Goal: Task Accomplishment & Management: Complete application form

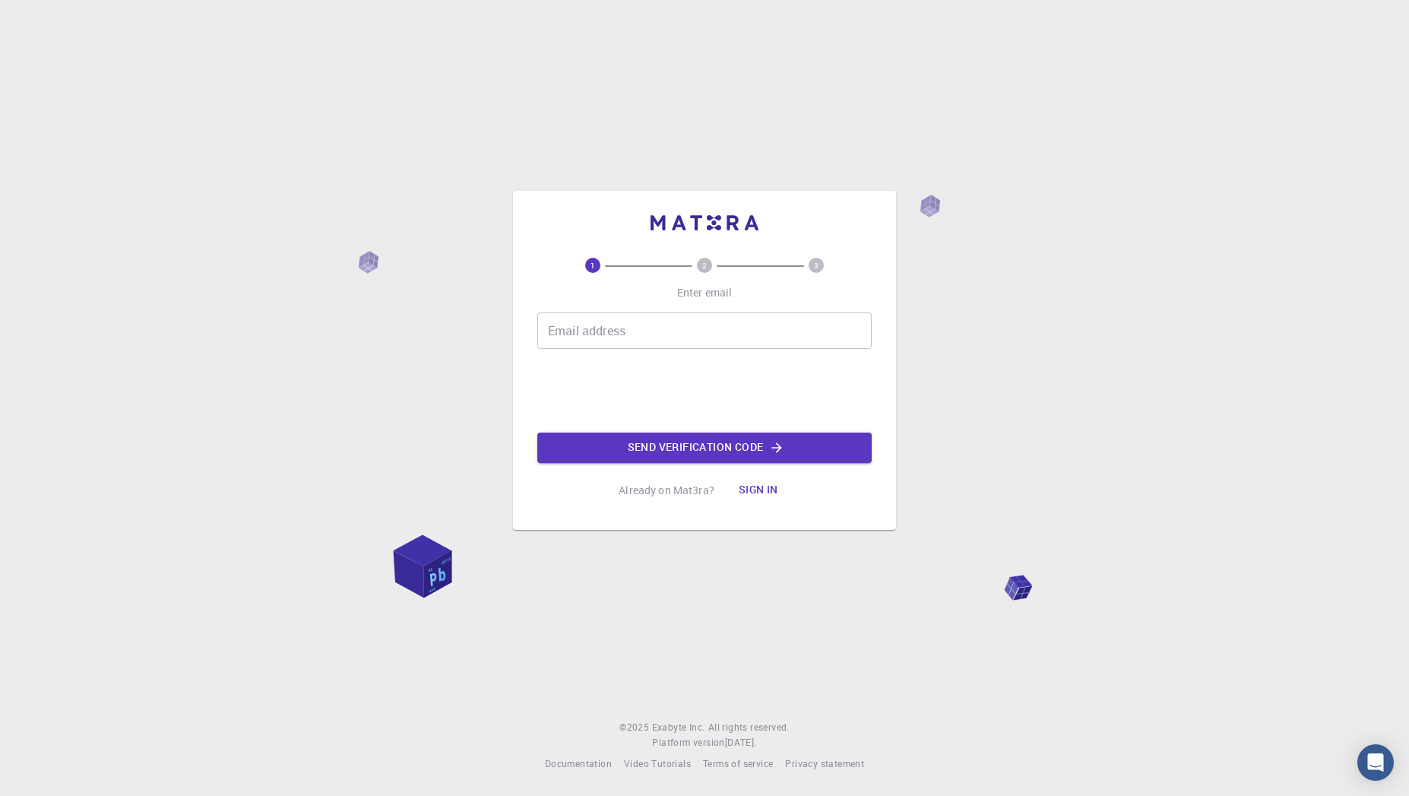
click at [384, 344] on div "1 2 3 Enter email Email address Email address Send verification code Already on…" at bounding box center [704, 398] width 1409 height 796
click at [668, 337] on input "Email address" at bounding box center [704, 330] width 334 height 36
type input "shubhamonline19@gmail.com"
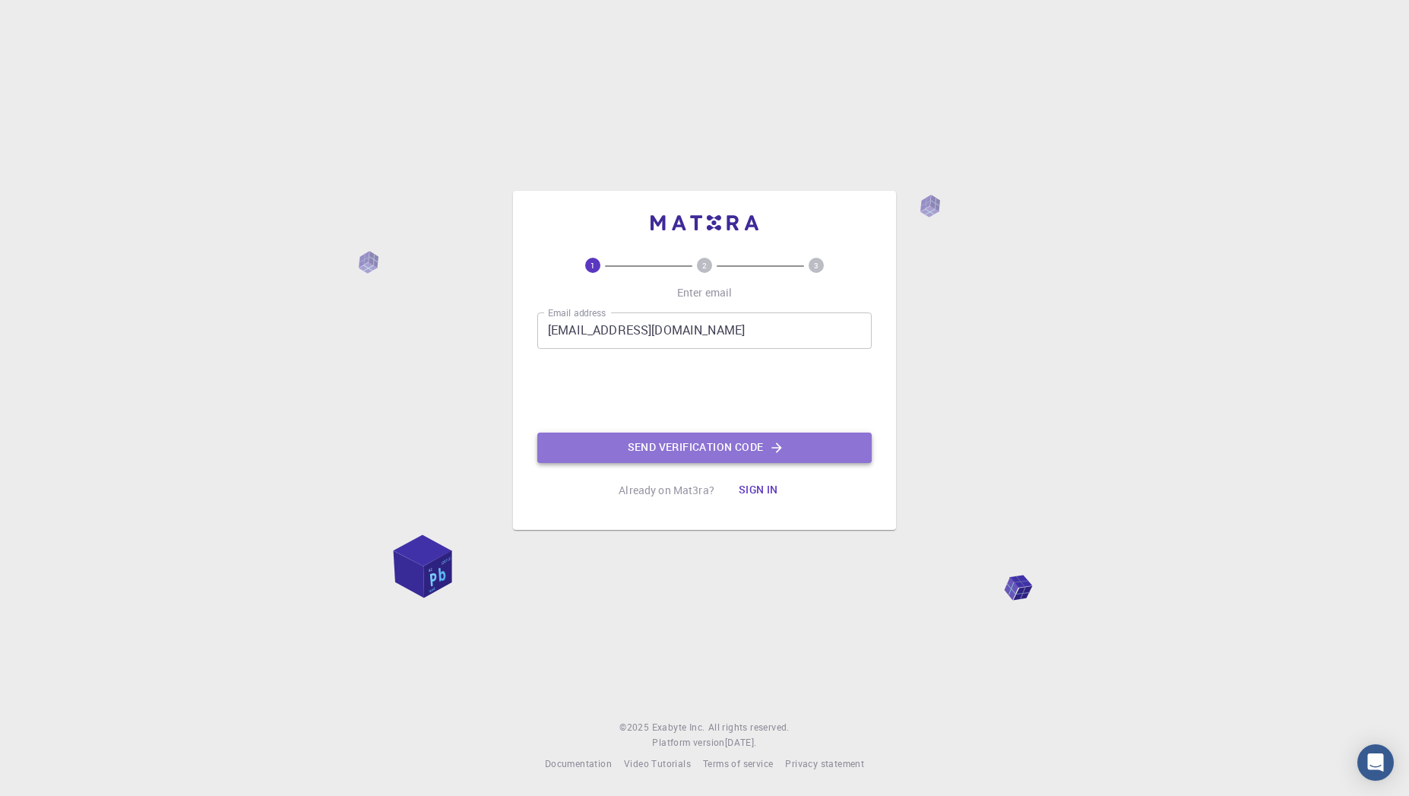
click at [692, 451] on button "Send verification code" at bounding box center [704, 447] width 334 height 30
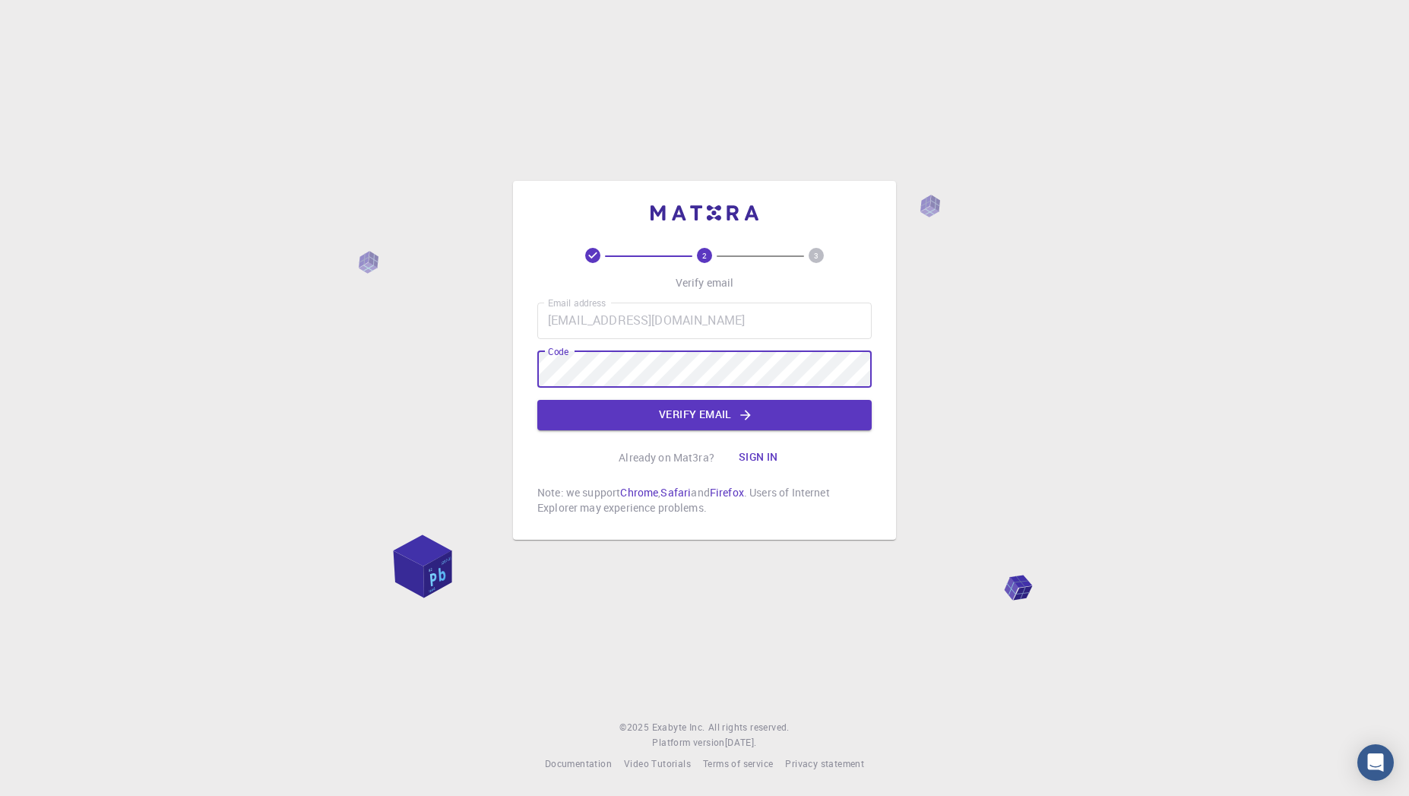
click at [732, 412] on button "Verify email" at bounding box center [704, 415] width 334 height 30
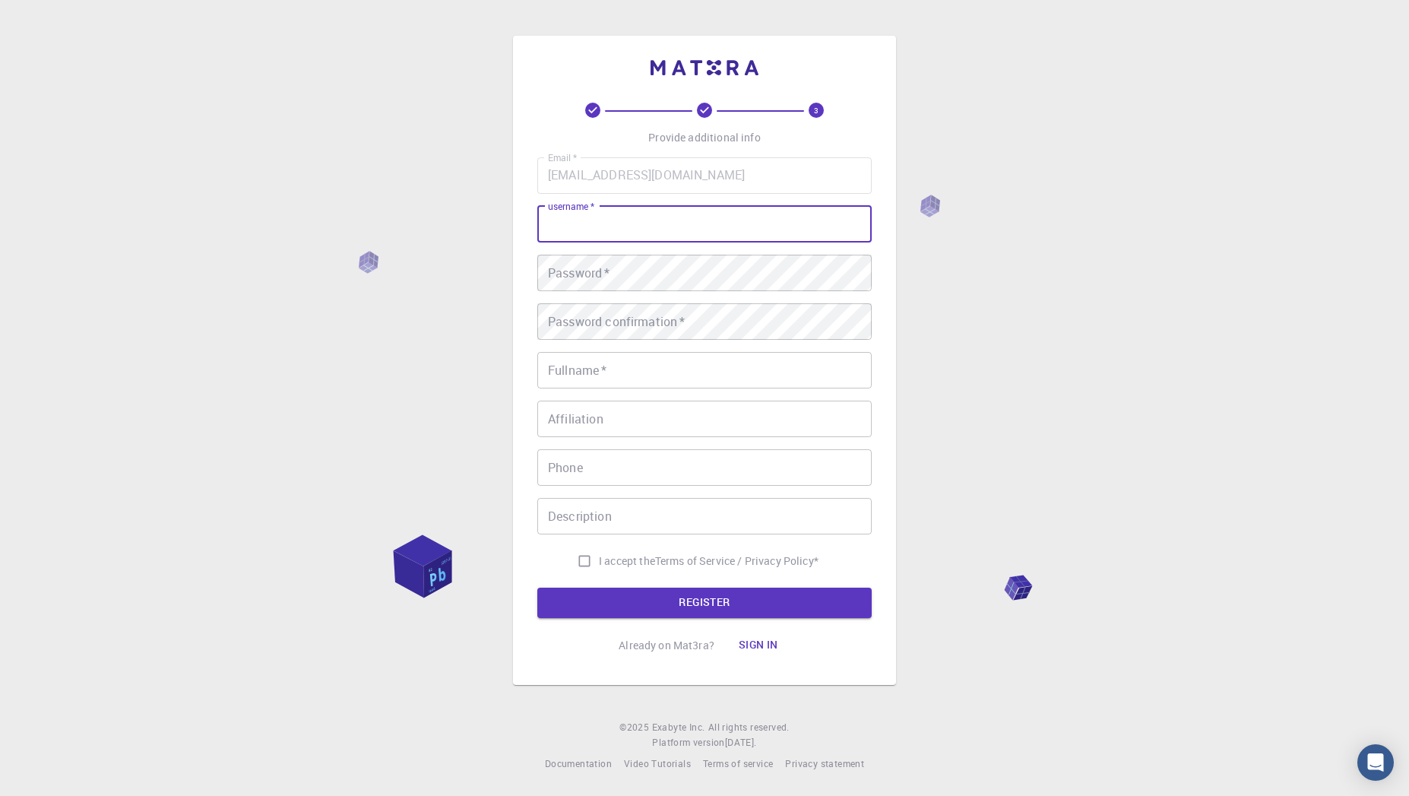
click at [670, 233] on input "username   *" at bounding box center [704, 224] width 334 height 36
type input "a"
type input "agarwshu"
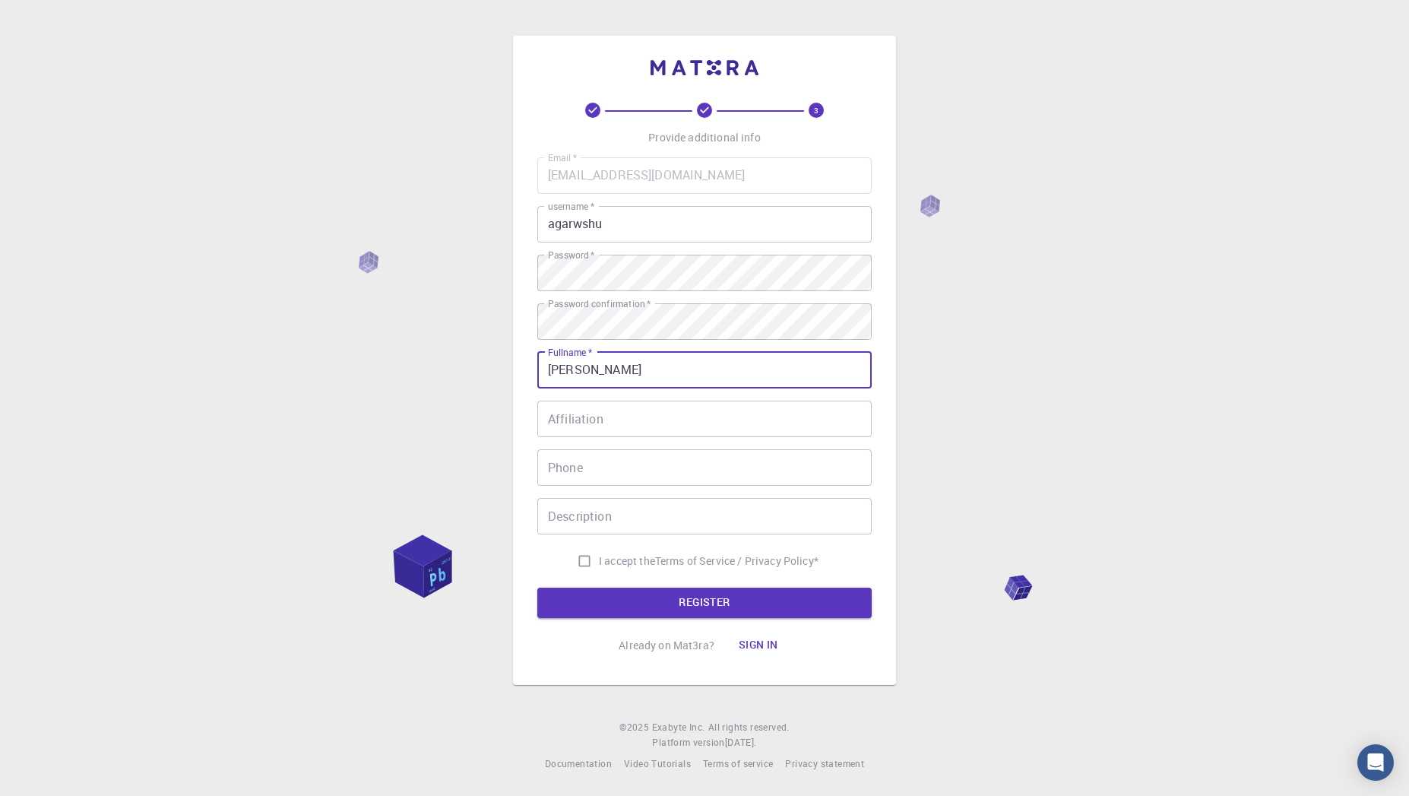
type input "Shubham"
type input "A"
click at [689, 388] on input "Shubham" at bounding box center [704, 370] width 334 height 36
type input "[PERSON_NAME]"
click at [648, 549] on label "I accept the Terms of Service / Privacy Policy *" at bounding box center [694, 560] width 249 height 29
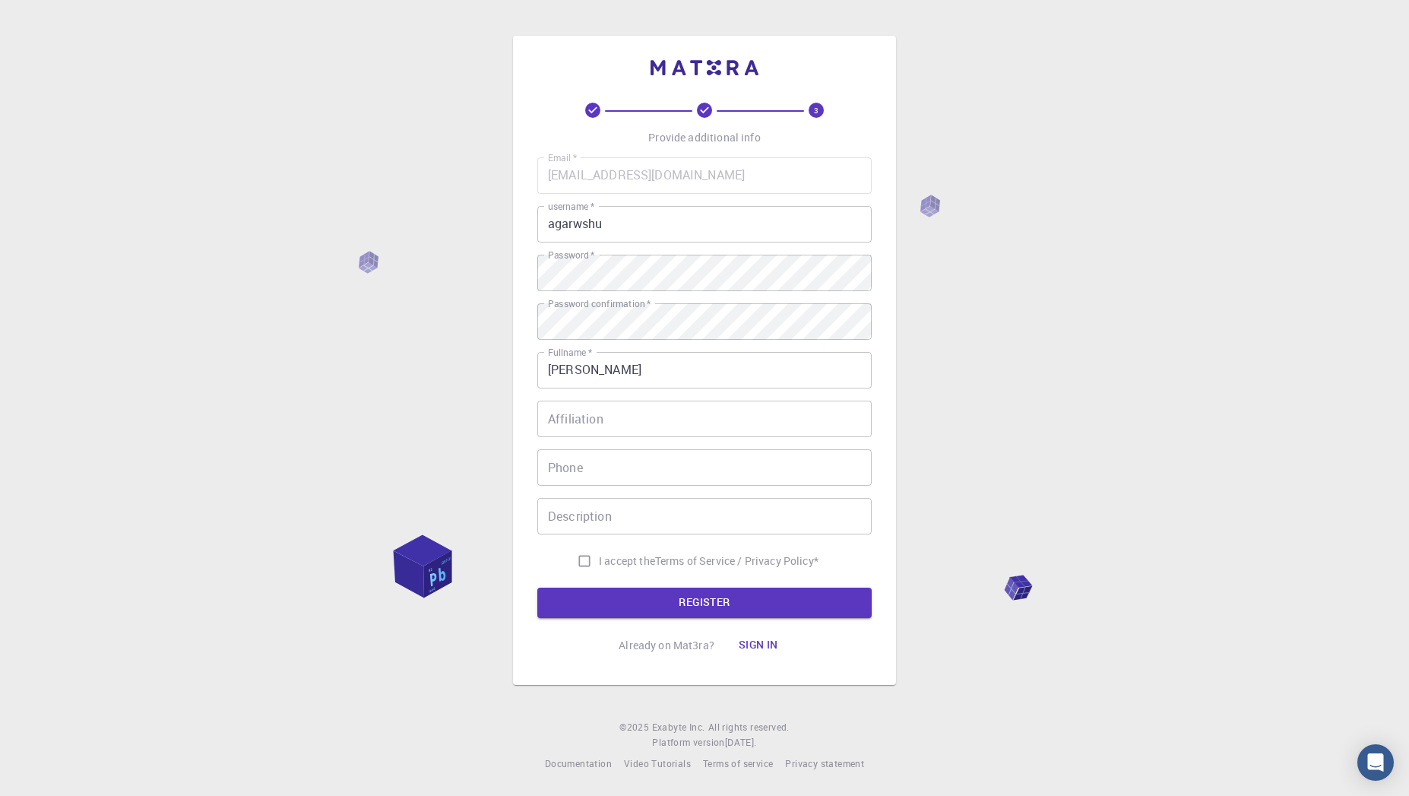
click at [599, 549] on input "I accept the Terms of Service / Privacy Policy *" at bounding box center [584, 560] width 29 height 29
checkbox input "true"
click at [645, 599] on button "REGISTER" at bounding box center [704, 603] width 334 height 30
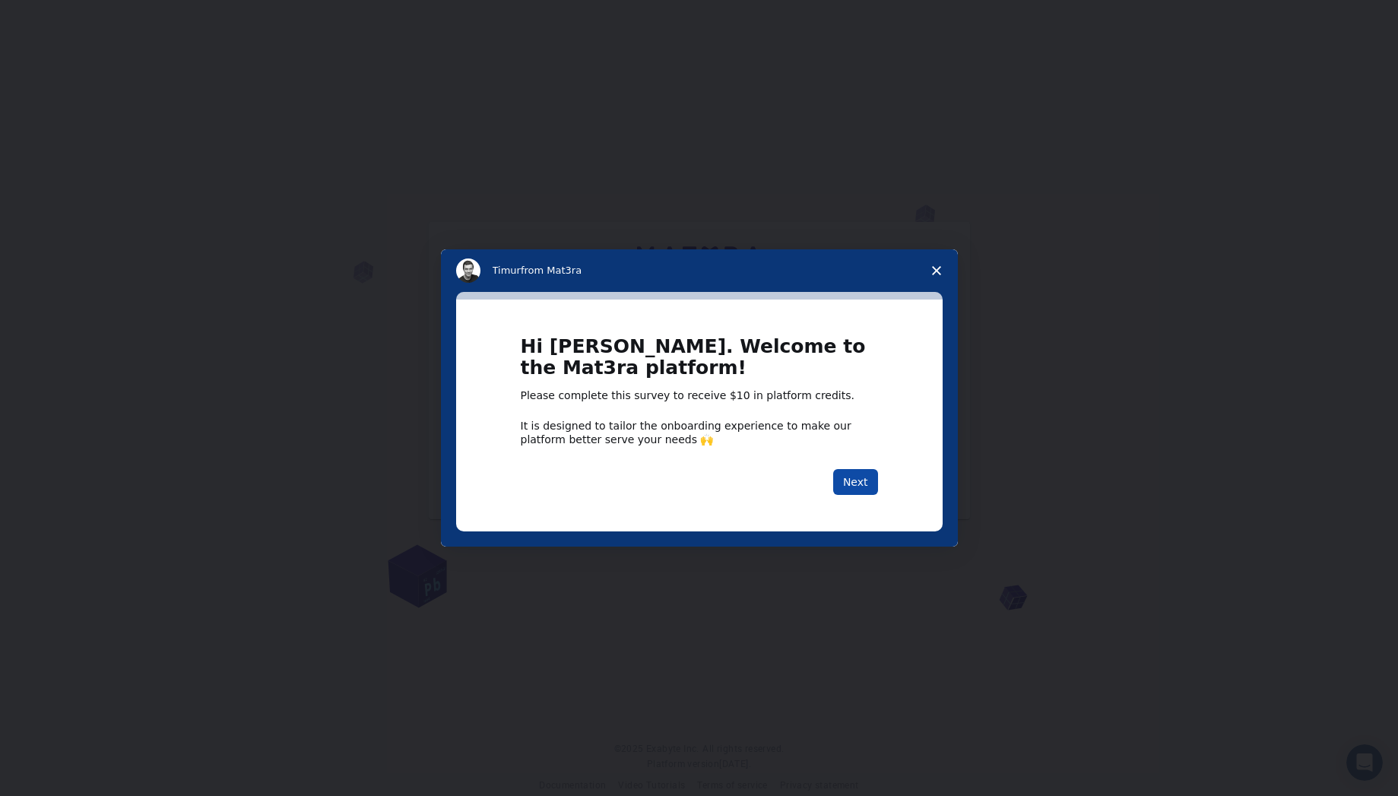
click at [847, 471] on button "Next" at bounding box center [855, 482] width 45 height 26
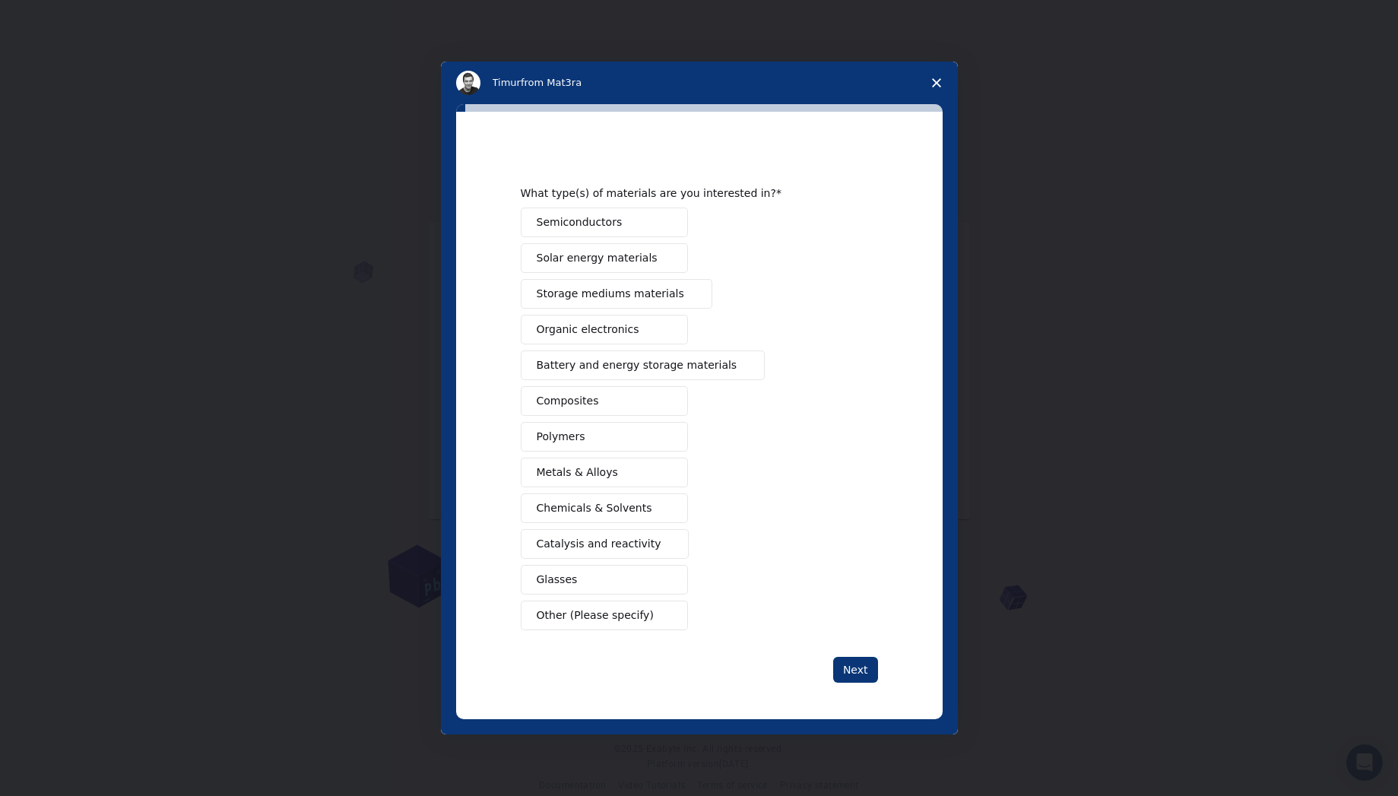
click at [639, 227] on button "Semiconductors" at bounding box center [604, 223] width 167 height 30
click at [577, 325] on span "Organic electronics" at bounding box center [588, 330] width 103 height 16
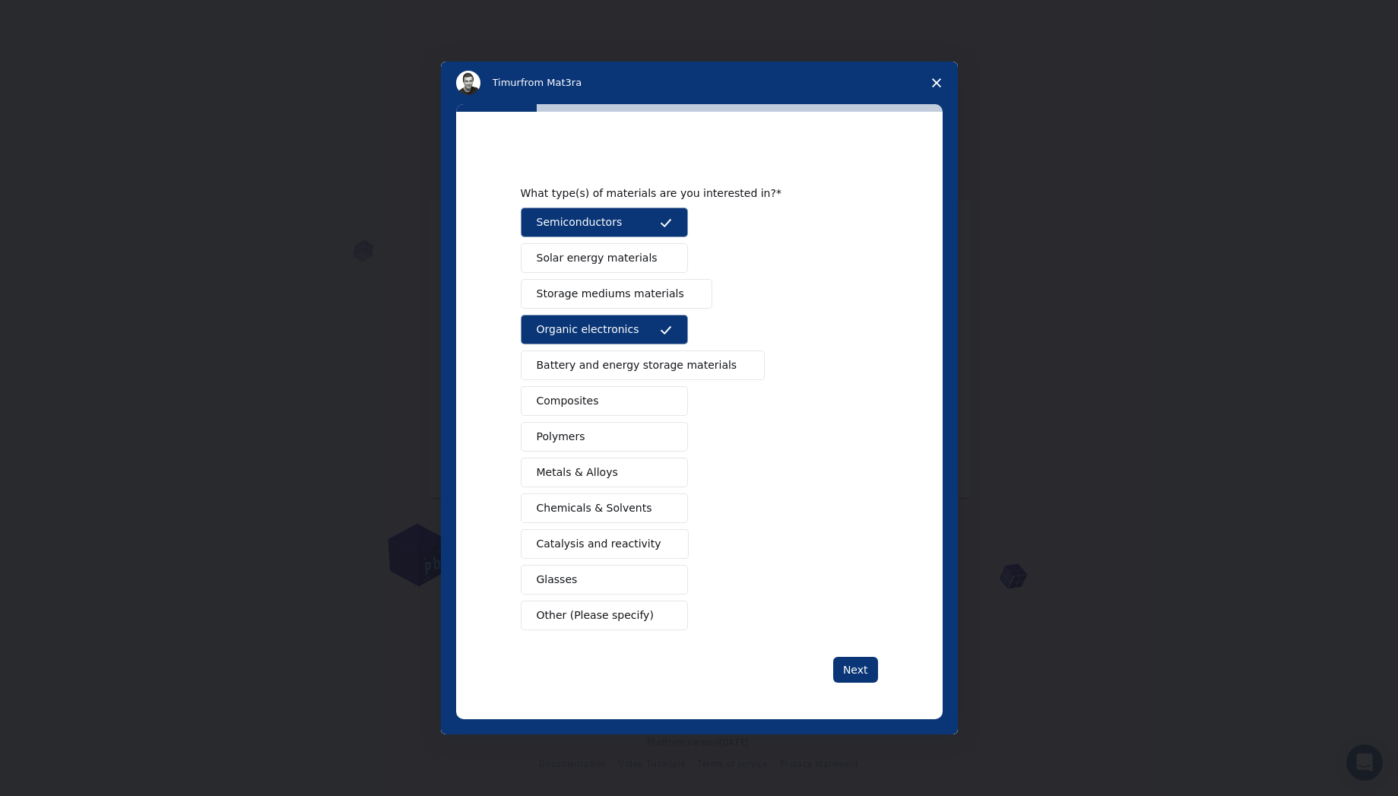
click at [582, 367] on span "Battery and energy storage materials" at bounding box center [637, 365] width 201 height 16
drag, startPoint x: 604, startPoint y: 469, endPoint x: 622, endPoint y: 480, distance: 20.9
click at [604, 469] on span "Metals & Alloys" at bounding box center [577, 472] width 81 height 16
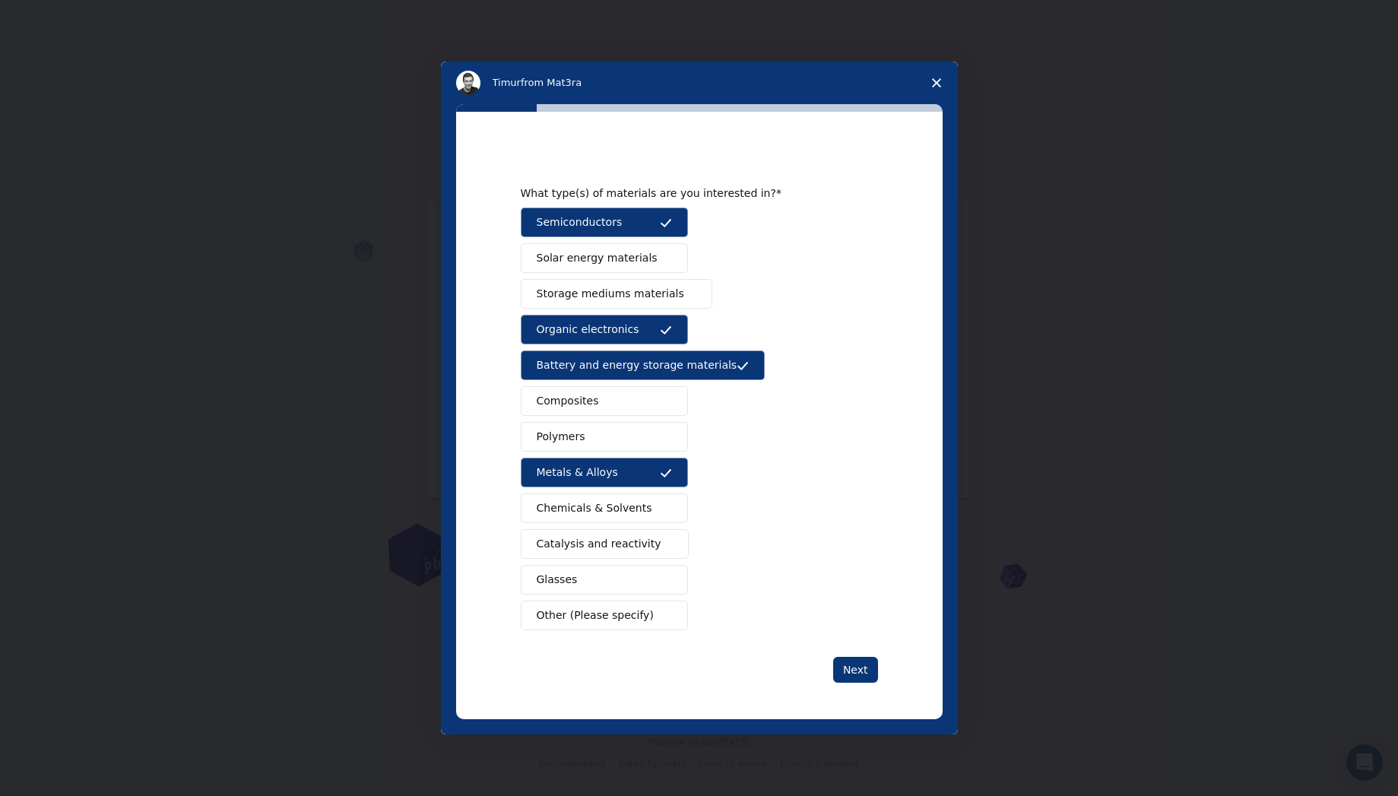
click at [633, 543] on span "Catalysis and reactivity" at bounding box center [599, 544] width 125 height 16
click at [633, 254] on span "Solar energy materials" at bounding box center [597, 258] width 121 height 16
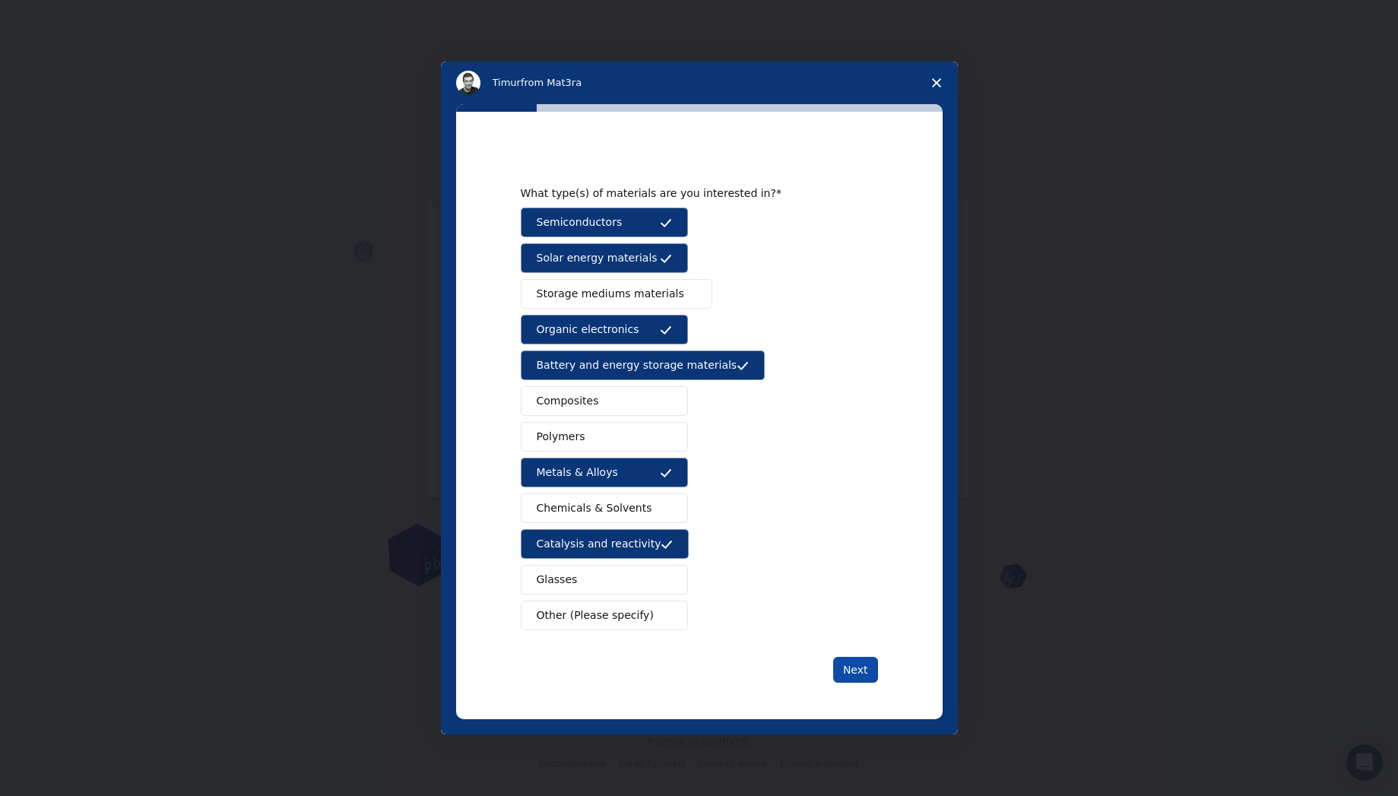
click at [860, 672] on button "Next" at bounding box center [855, 670] width 45 height 26
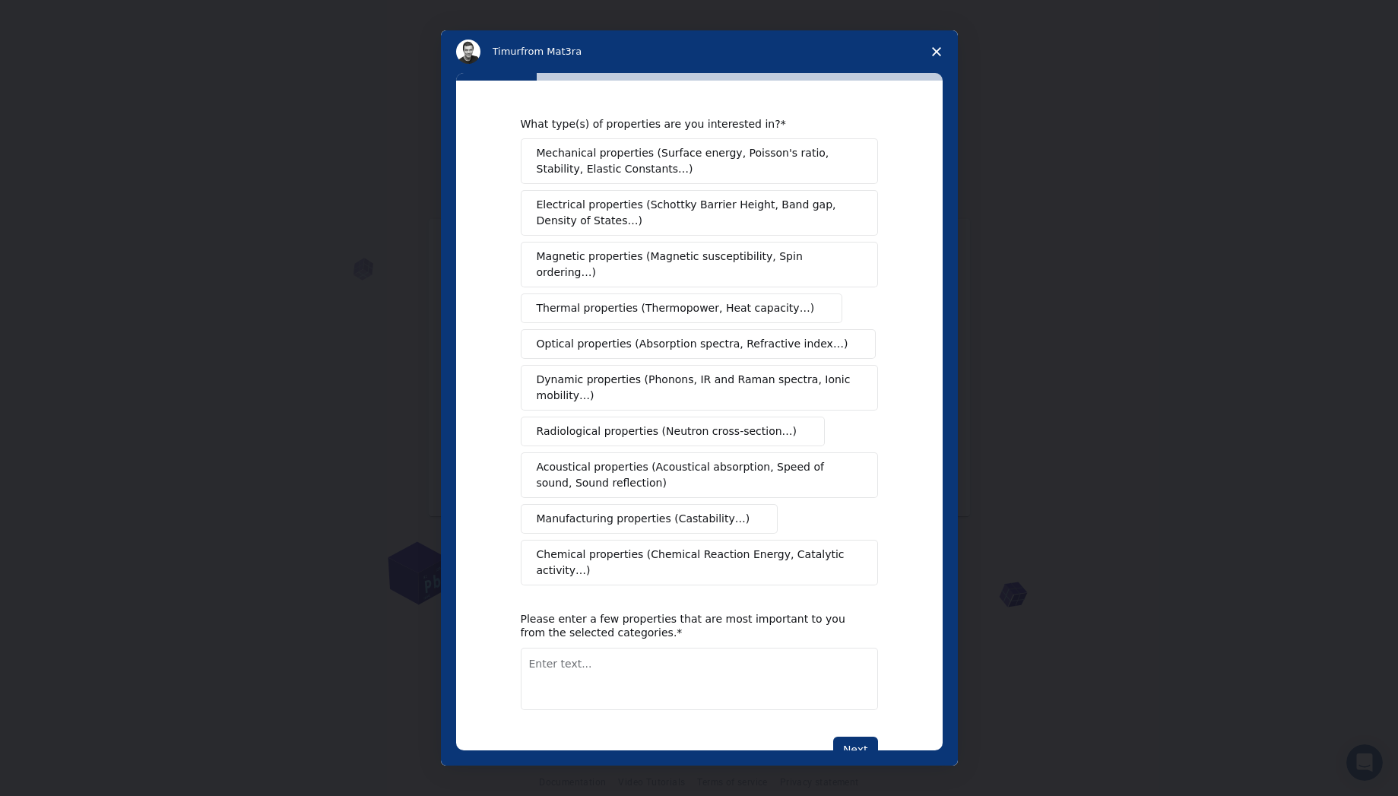
scroll to position [0, 0]
click at [680, 167] on span "Mechanical properties (Surface energy, Poisson's ratio, Stability, Elastic Cons…" at bounding box center [695, 161] width 317 height 32
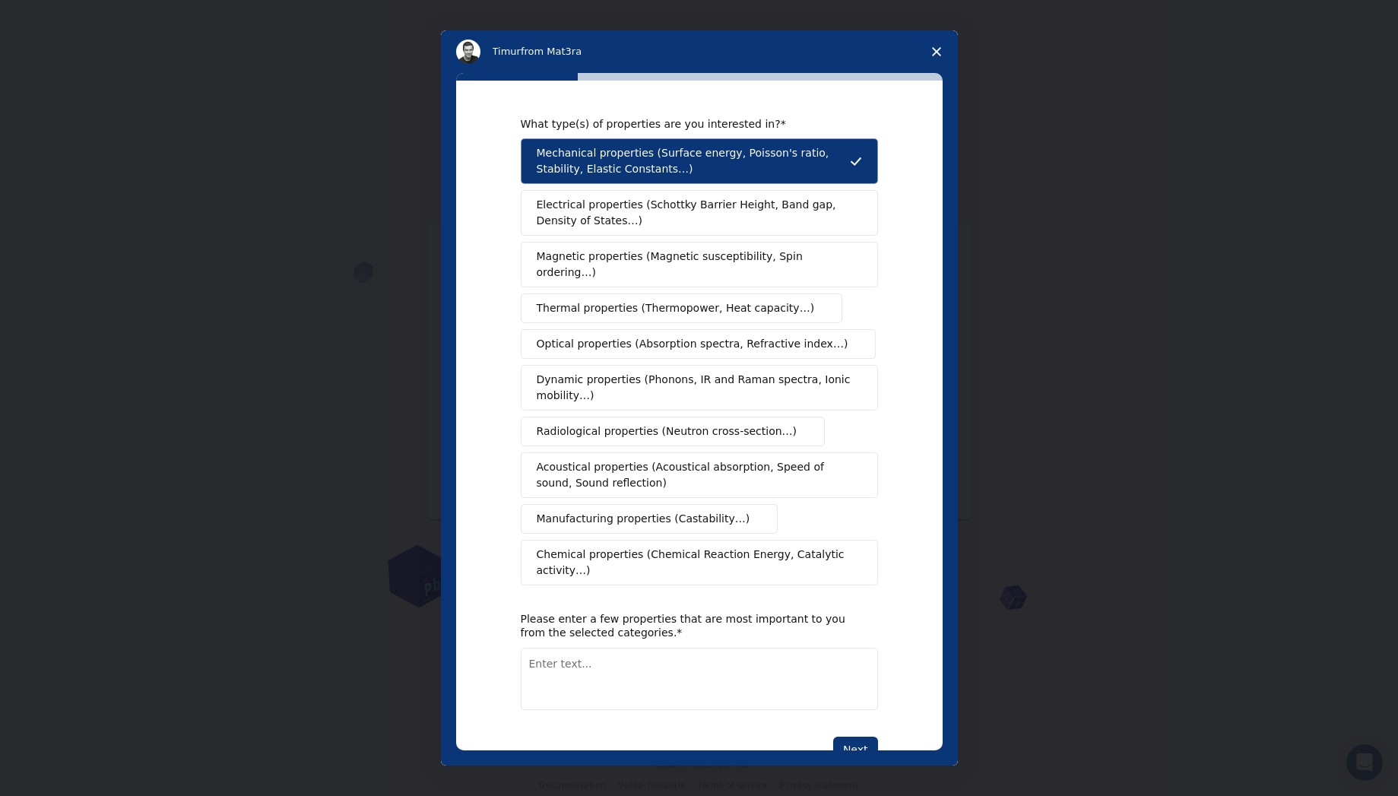
click at [690, 216] on span "Electrical properties (Schottky Barrier Height, Band gap, Density of States…)" at bounding box center [695, 213] width 316 height 32
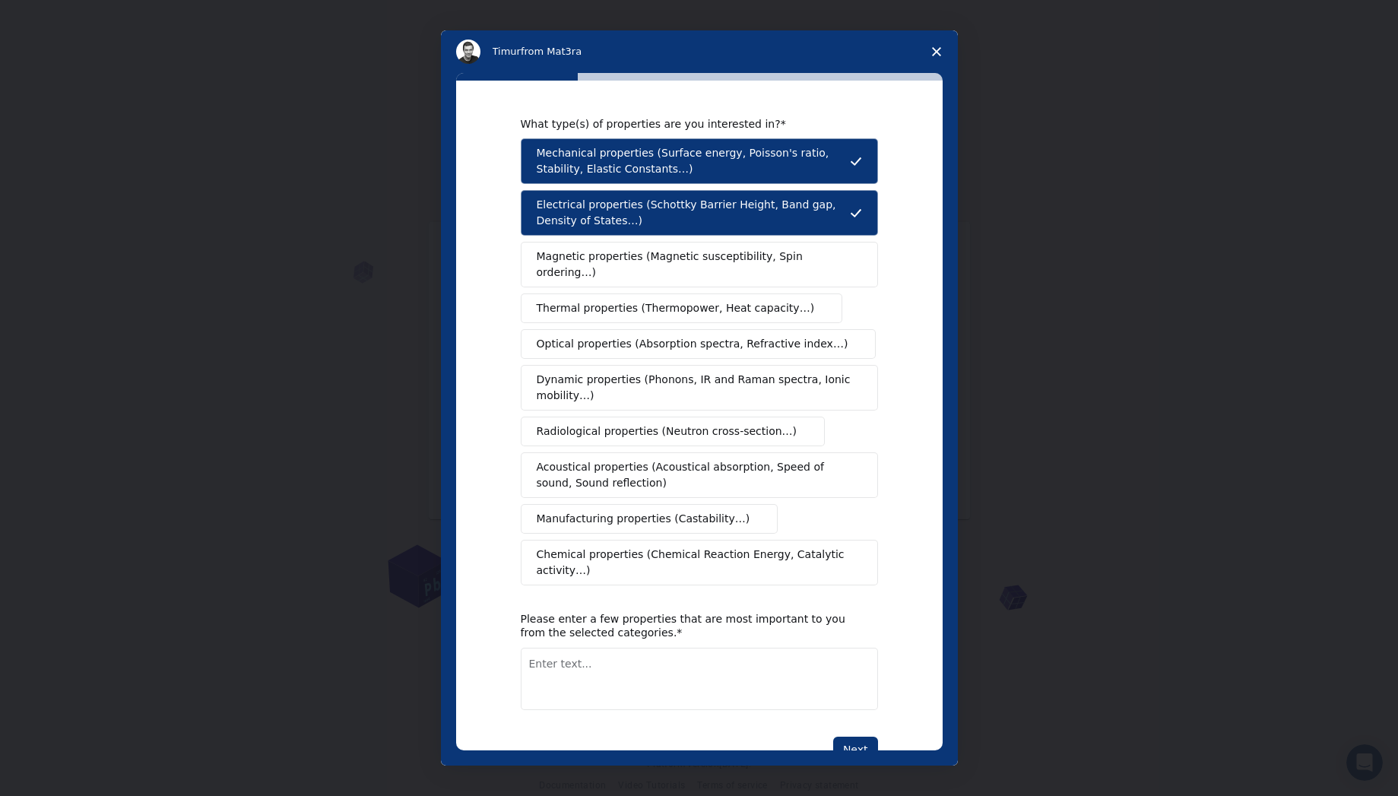
click at [686, 251] on span "Magnetic properties (Magnetic susceptibility, Spin ordering…)" at bounding box center [694, 265] width 314 height 32
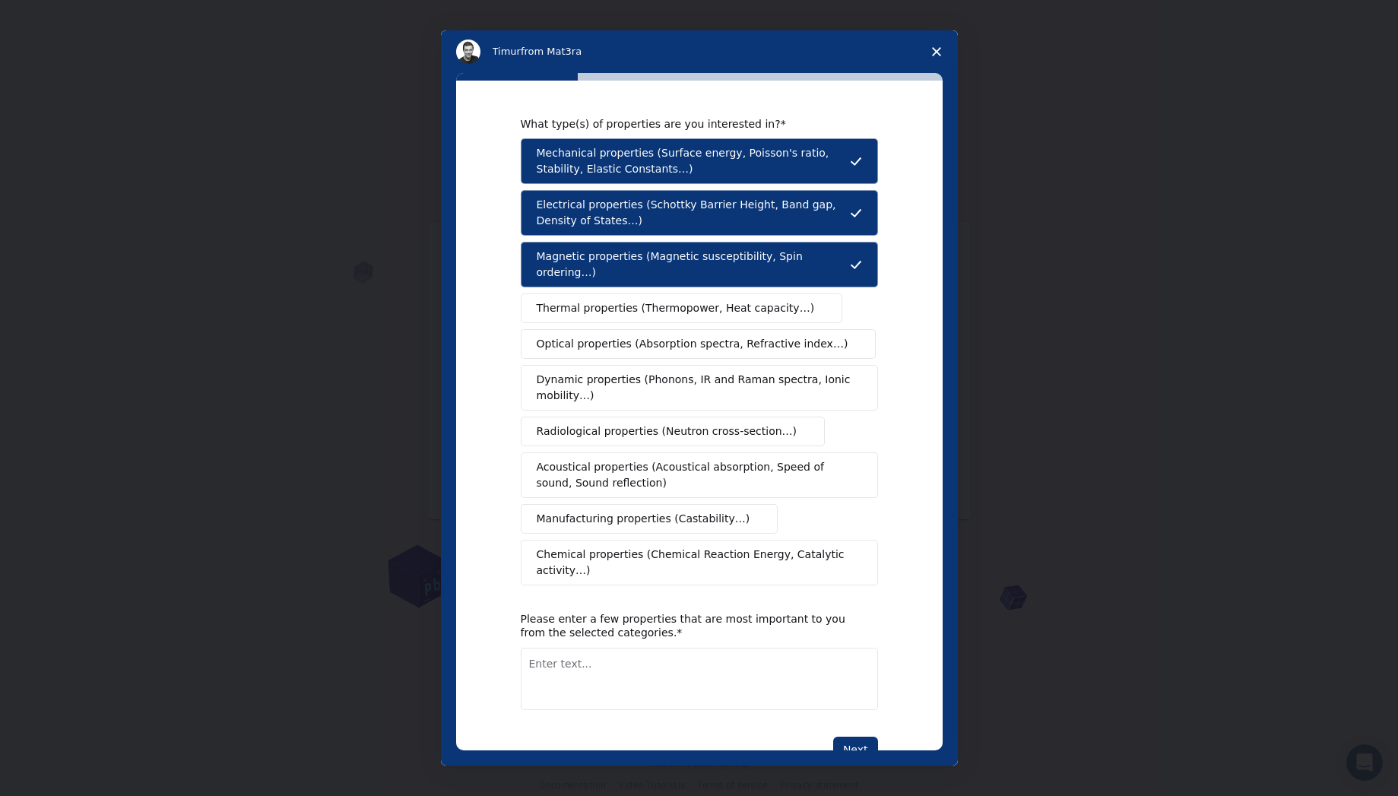
drag, startPoint x: 683, startPoint y: 290, endPoint x: 679, endPoint y: 299, distance: 9.5
click at [683, 300] on span "Thermal properties (Thermopower, Heat capacity…)" at bounding box center [676, 308] width 278 height 16
click at [681, 336] on span "Optical properties (Absorption spectra, Refractive index…)" at bounding box center [693, 344] width 312 height 16
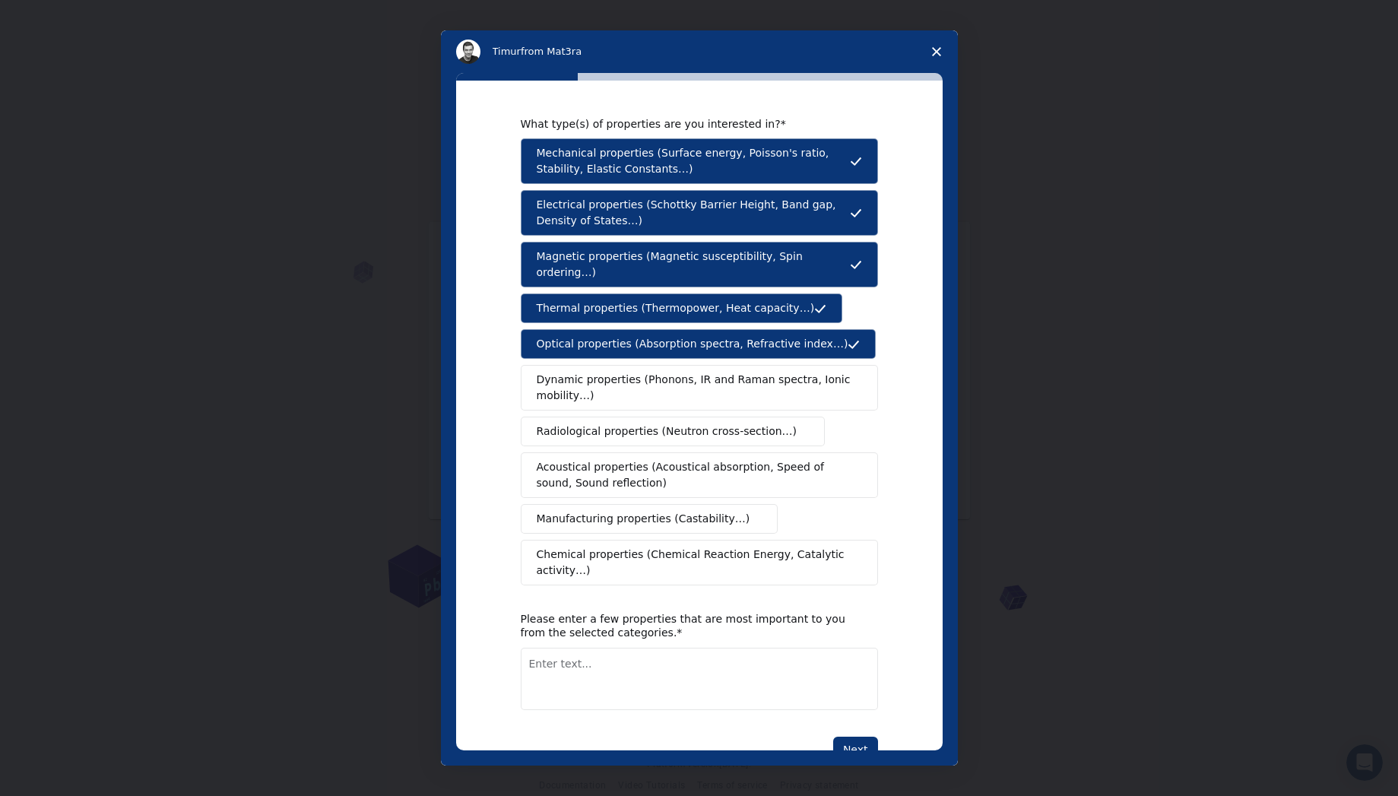
click at [685, 378] on span "Dynamic properties (Phonons, IR and Raman spectra, Ionic mobility…)" at bounding box center [694, 388] width 315 height 32
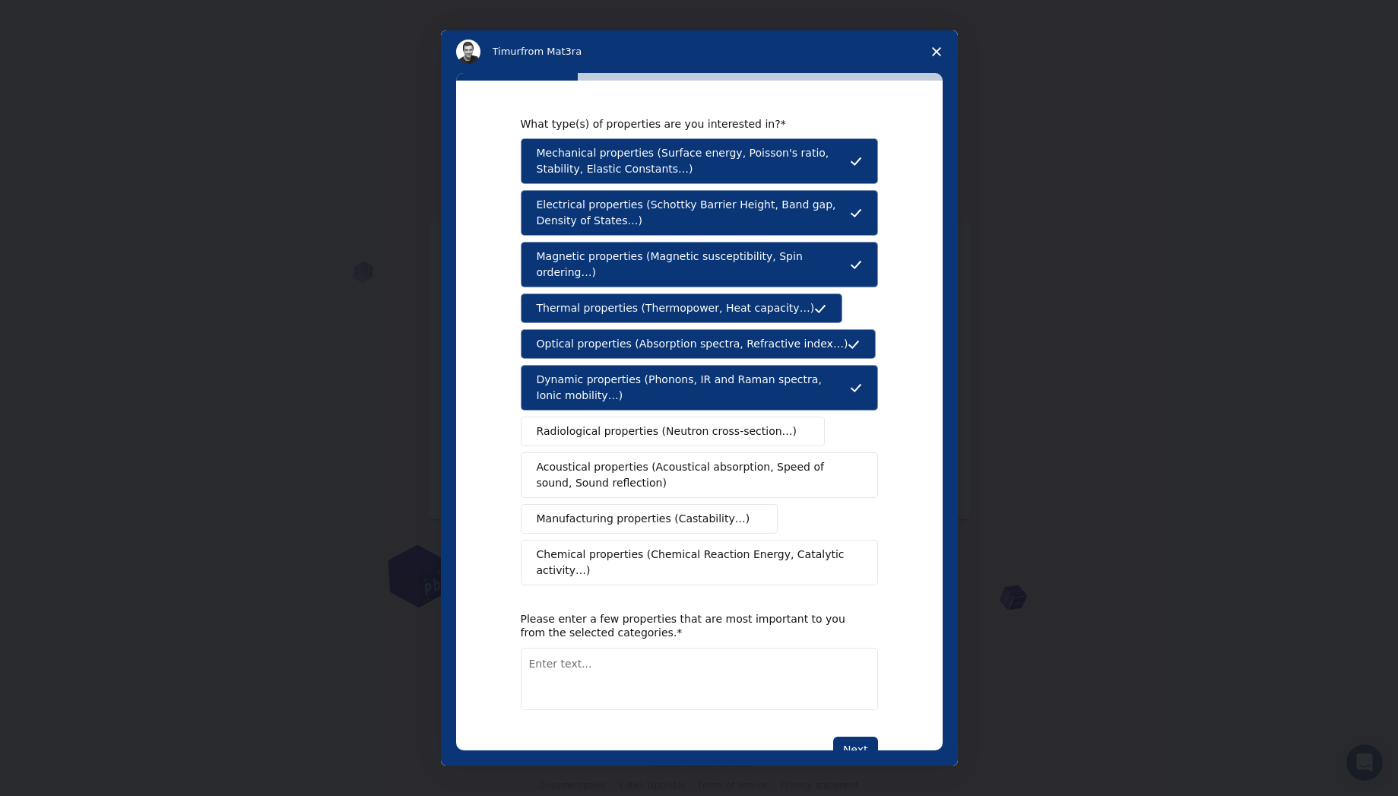
click at [747, 464] on span "Acoustical properties (Acoustical absorption, Speed of sound, Sound reflection)" at bounding box center [695, 475] width 316 height 32
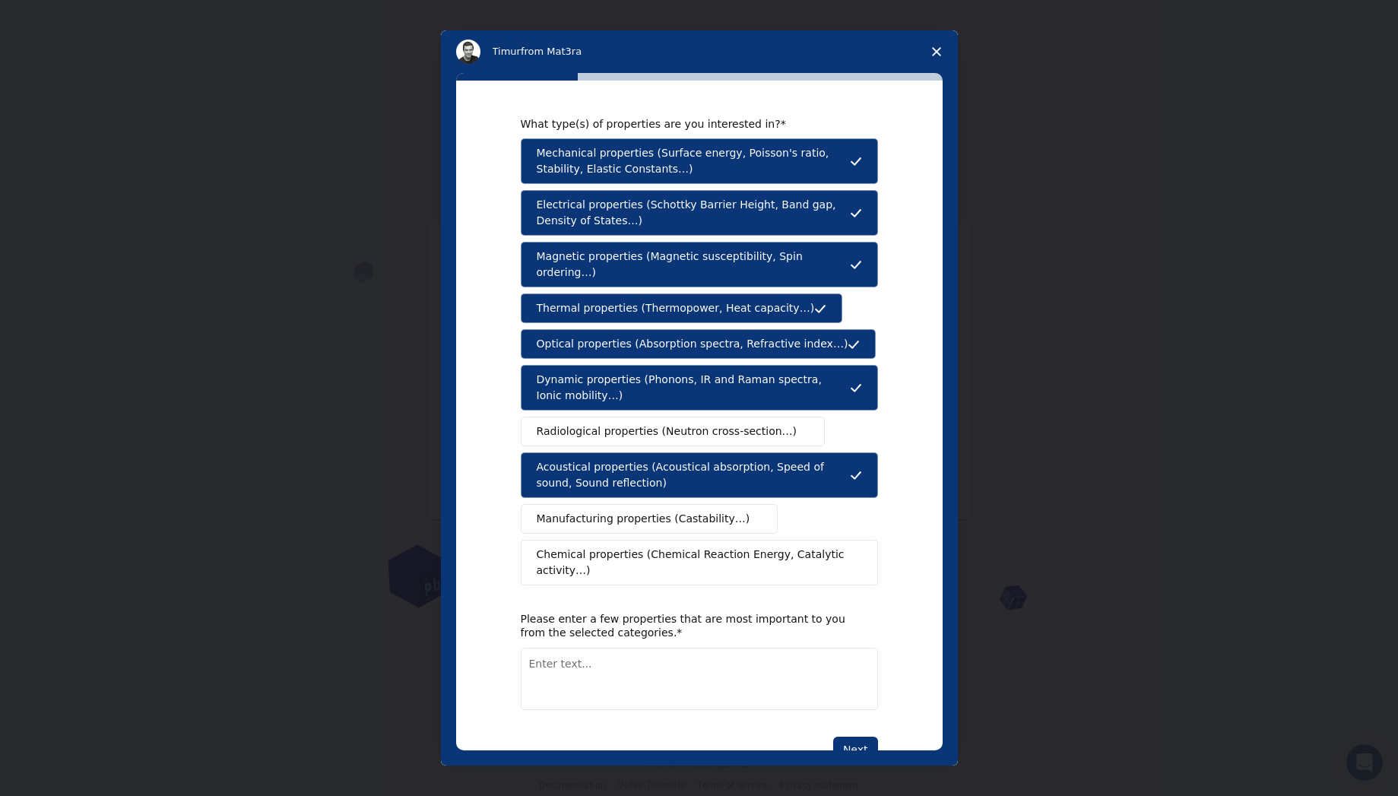
click at [740, 546] on span "Chemical properties (Chemical Reaction Energy, Catalytic activity…)" at bounding box center [694, 562] width 315 height 32
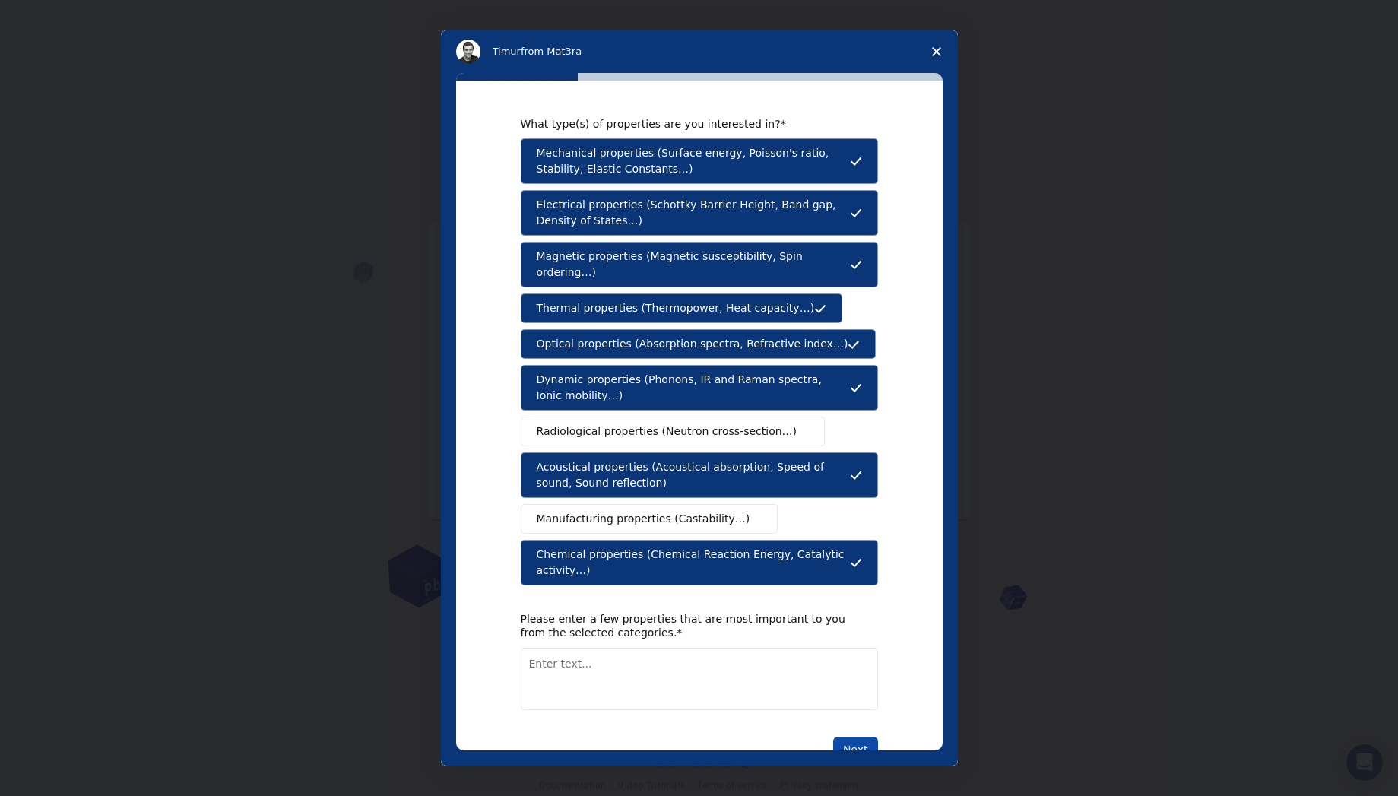
click at [848, 737] on button "Next" at bounding box center [855, 750] width 45 height 26
click at [805, 675] on textarea "Enter text..." at bounding box center [699, 696] width 357 height 62
type textarea "Wear resistance, Raman"
click at [841, 737] on button "Next" at bounding box center [855, 750] width 45 height 26
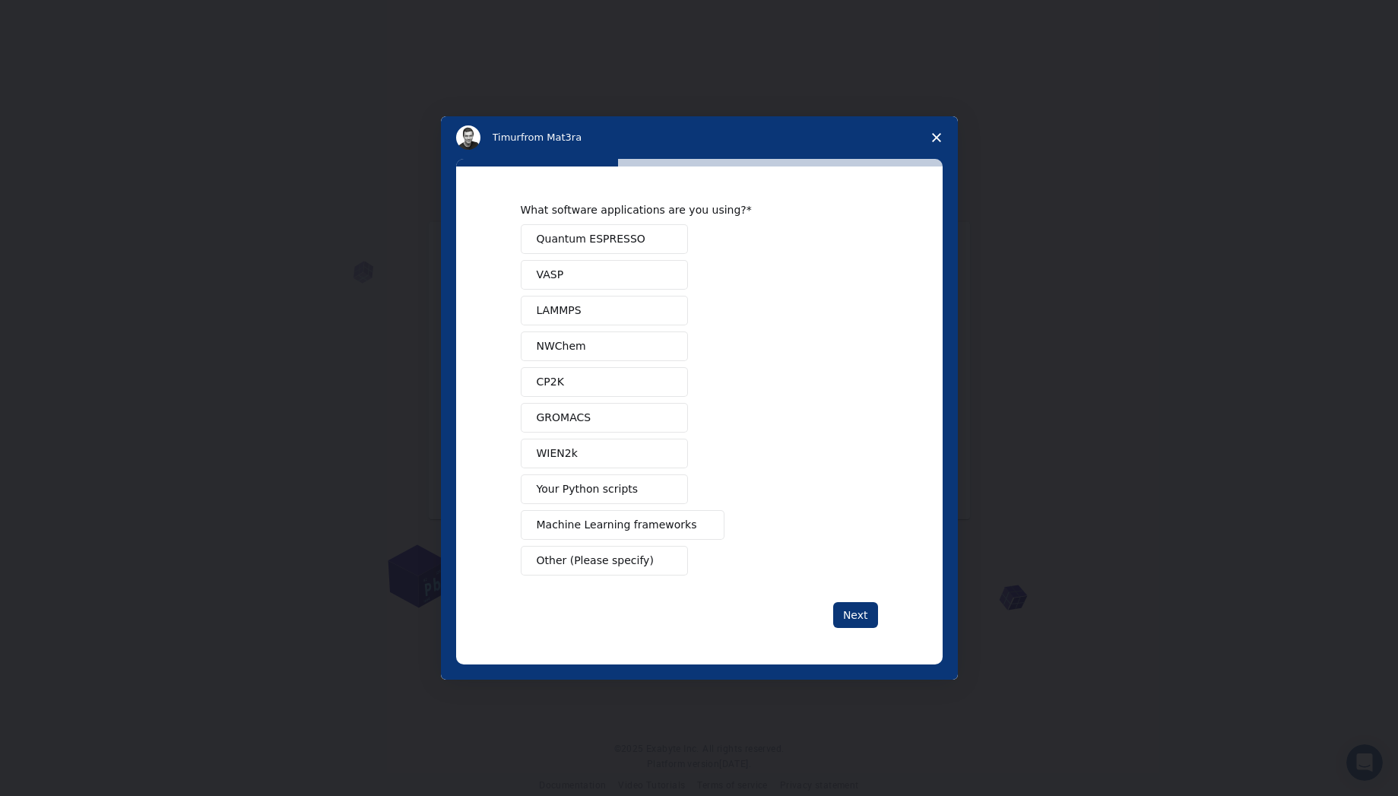
click at [647, 236] on button "Quantum ESPRESSO" at bounding box center [604, 239] width 167 height 30
click at [635, 274] on button "VASP" at bounding box center [604, 275] width 167 height 30
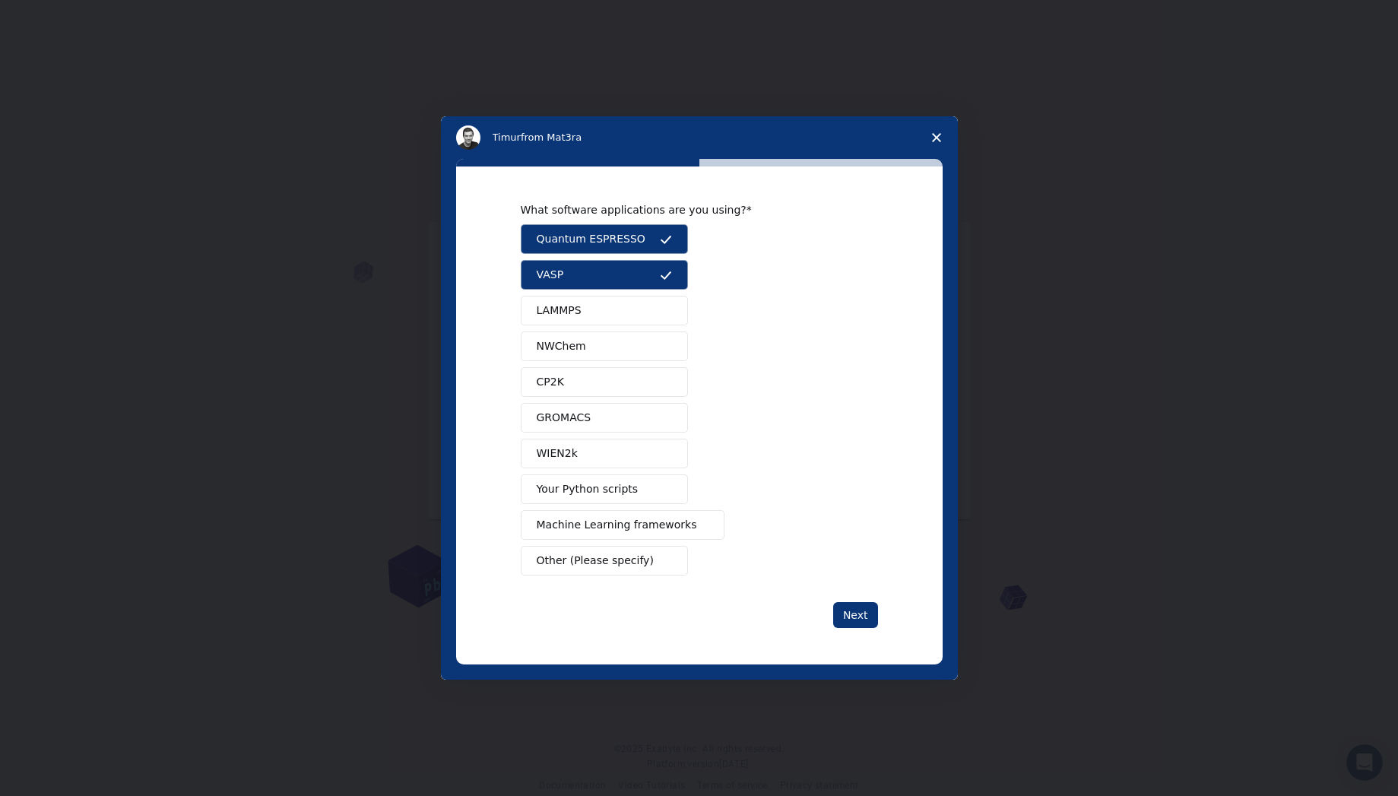
click at [588, 311] on button "LAMMPS" at bounding box center [604, 311] width 167 height 30
click at [621, 496] on span "Your Python scripts" at bounding box center [588, 489] width 102 height 16
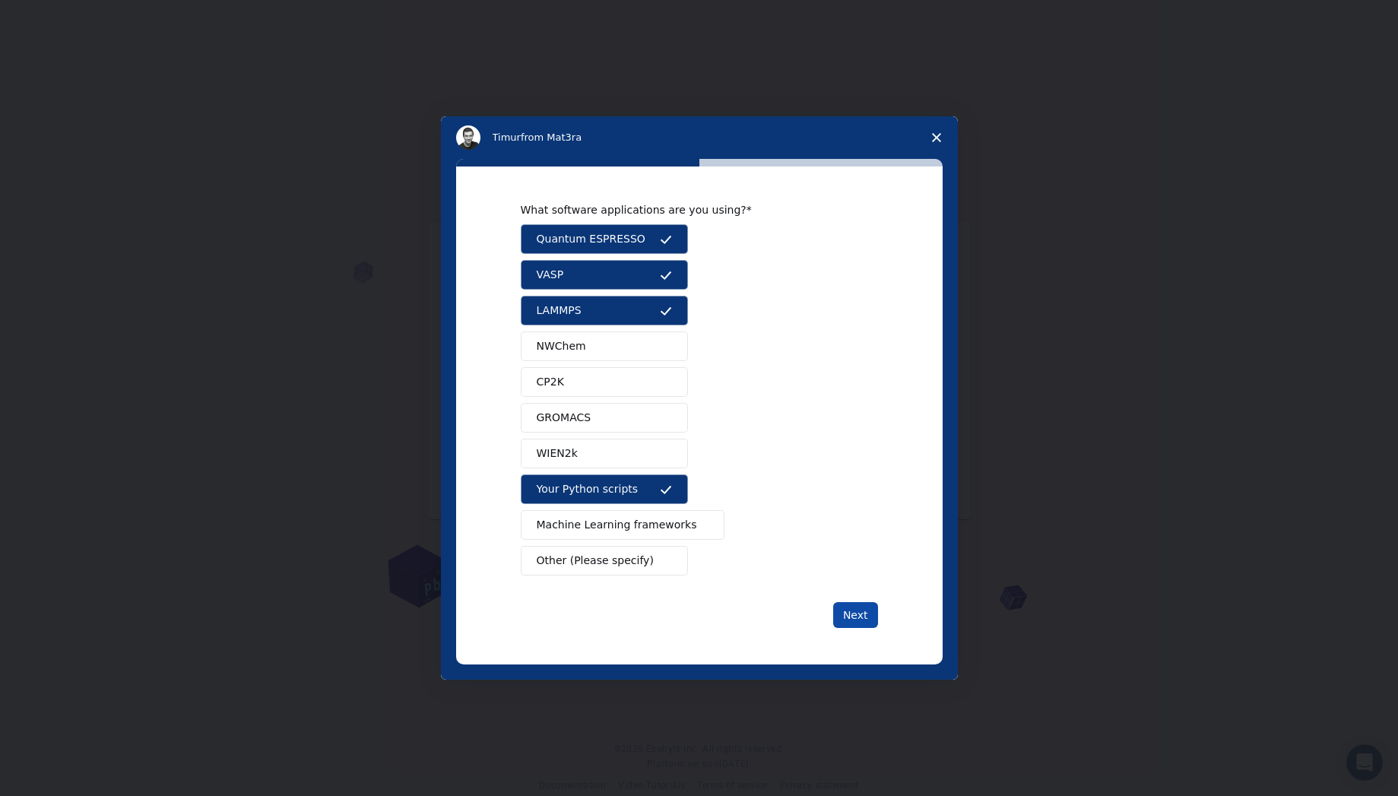
click at [856, 615] on button "Next" at bounding box center [855, 615] width 45 height 26
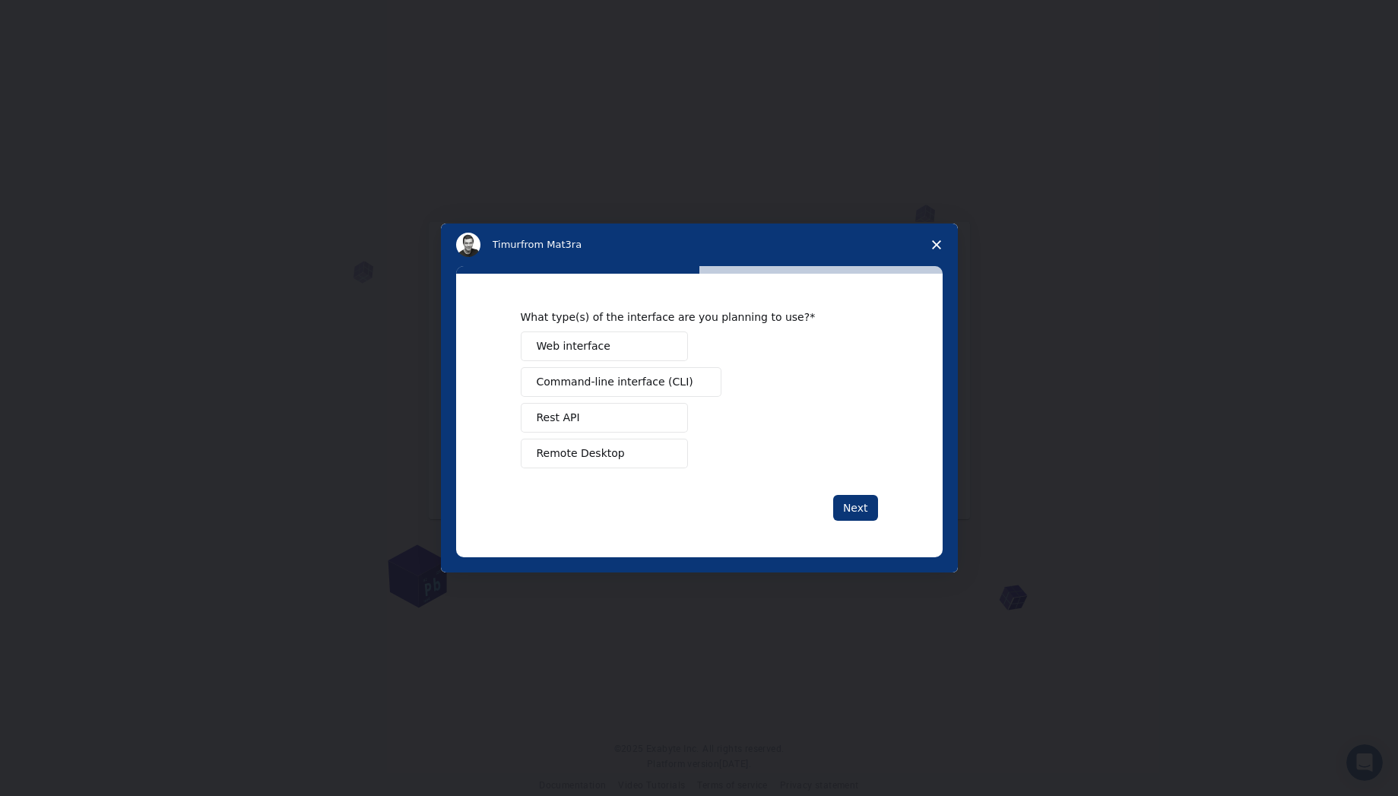
click at [642, 377] on span "Command-line interface (CLI)" at bounding box center [615, 382] width 157 height 16
click at [612, 347] on button "Web interface" at bounding box center [604, 346] width 167 height 30
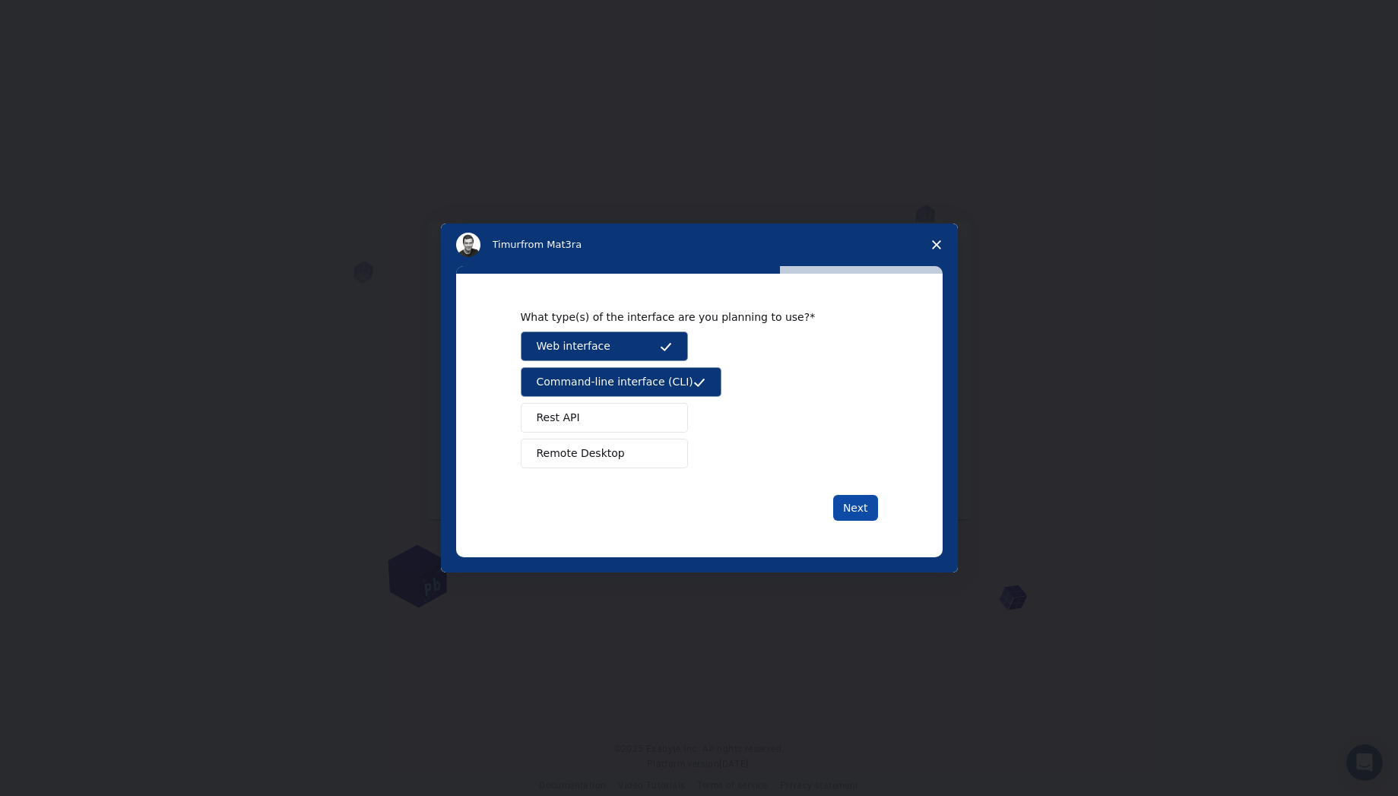
click at [857, 508] on button "Next" at bounding box center [855, 508] width 45 height 26
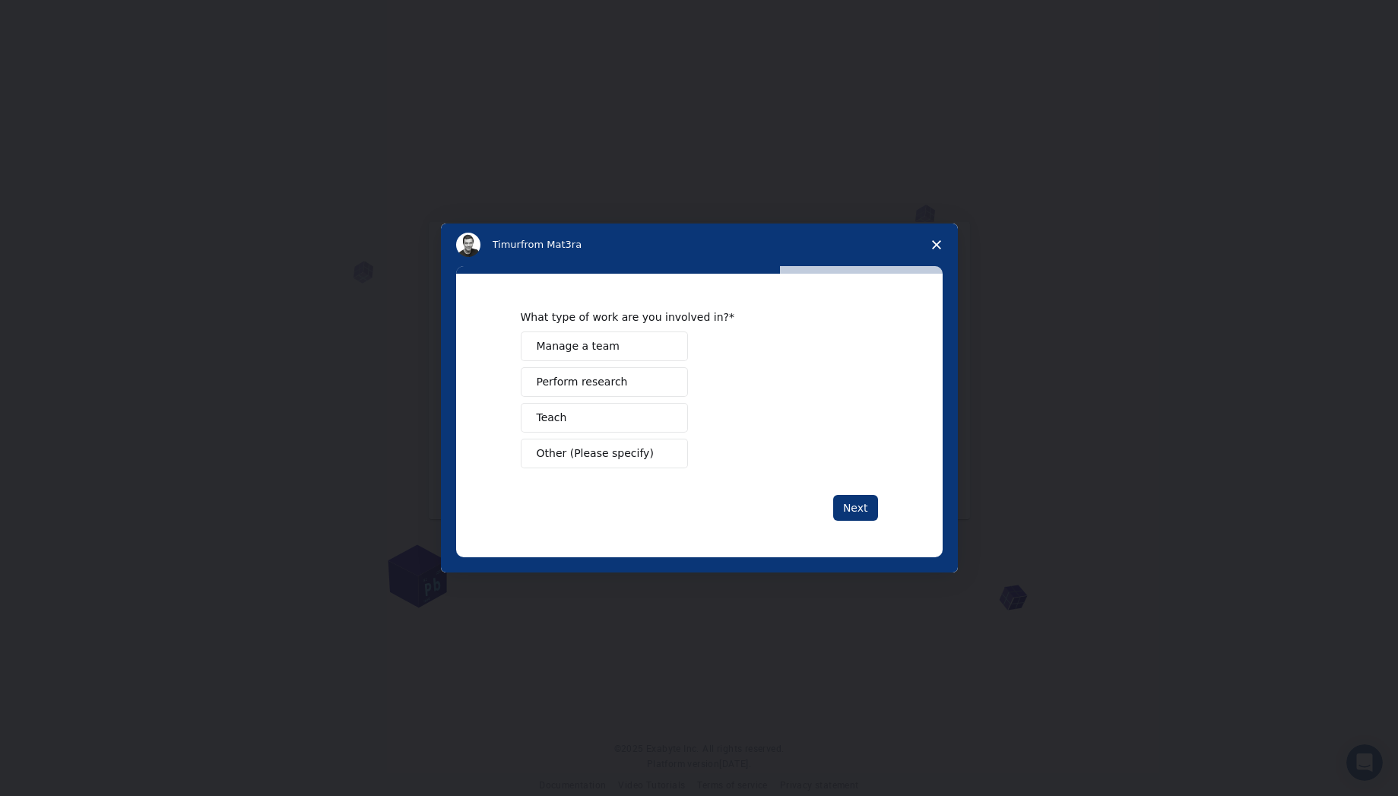
click at [633, 387] on button "Perform research" at bounding box center [604, 382] width 167 height 30
click at [854, 507] on button "Next" at bounding box center [855, 508] width 45 height 26
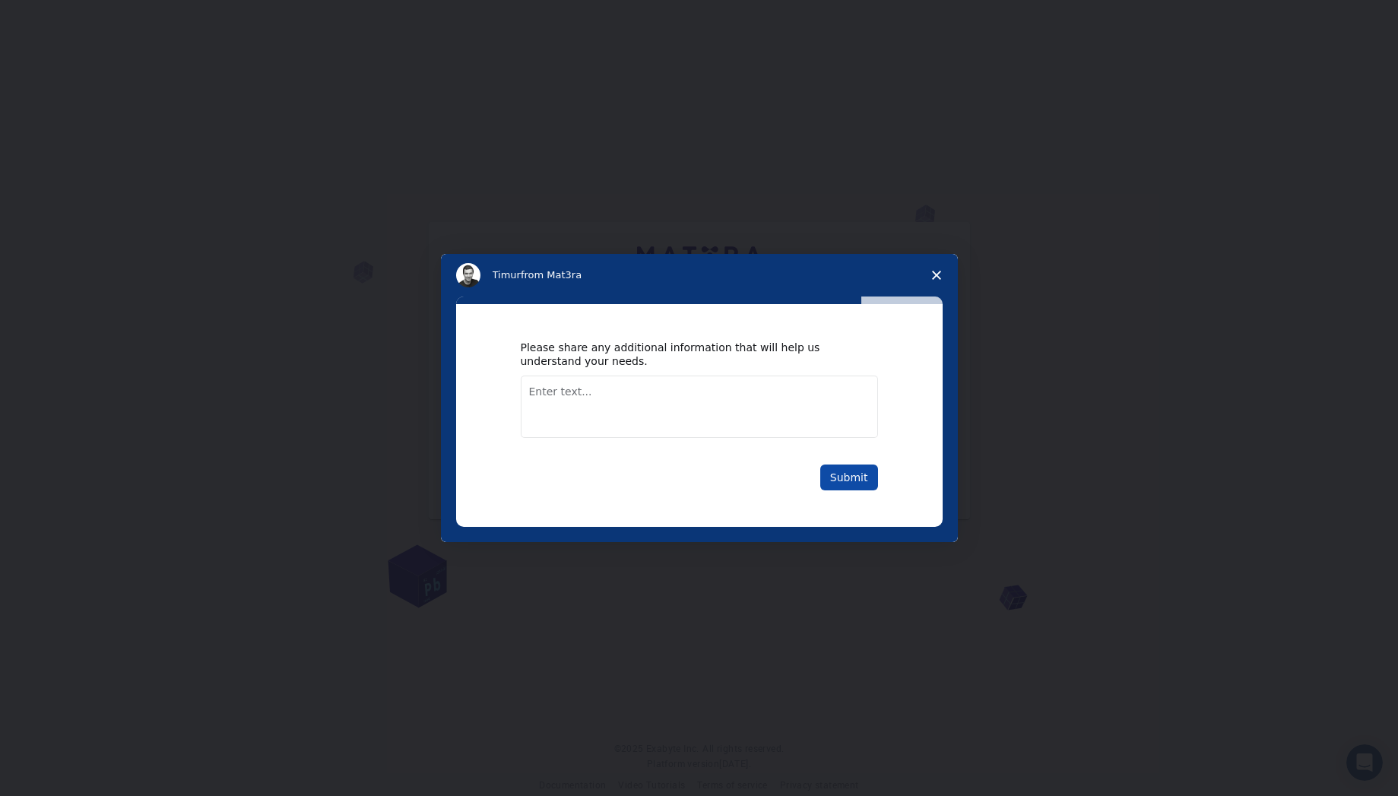
click at [849, 477] on button "Submit" at bounding box center [849, 477] width 58 height 26
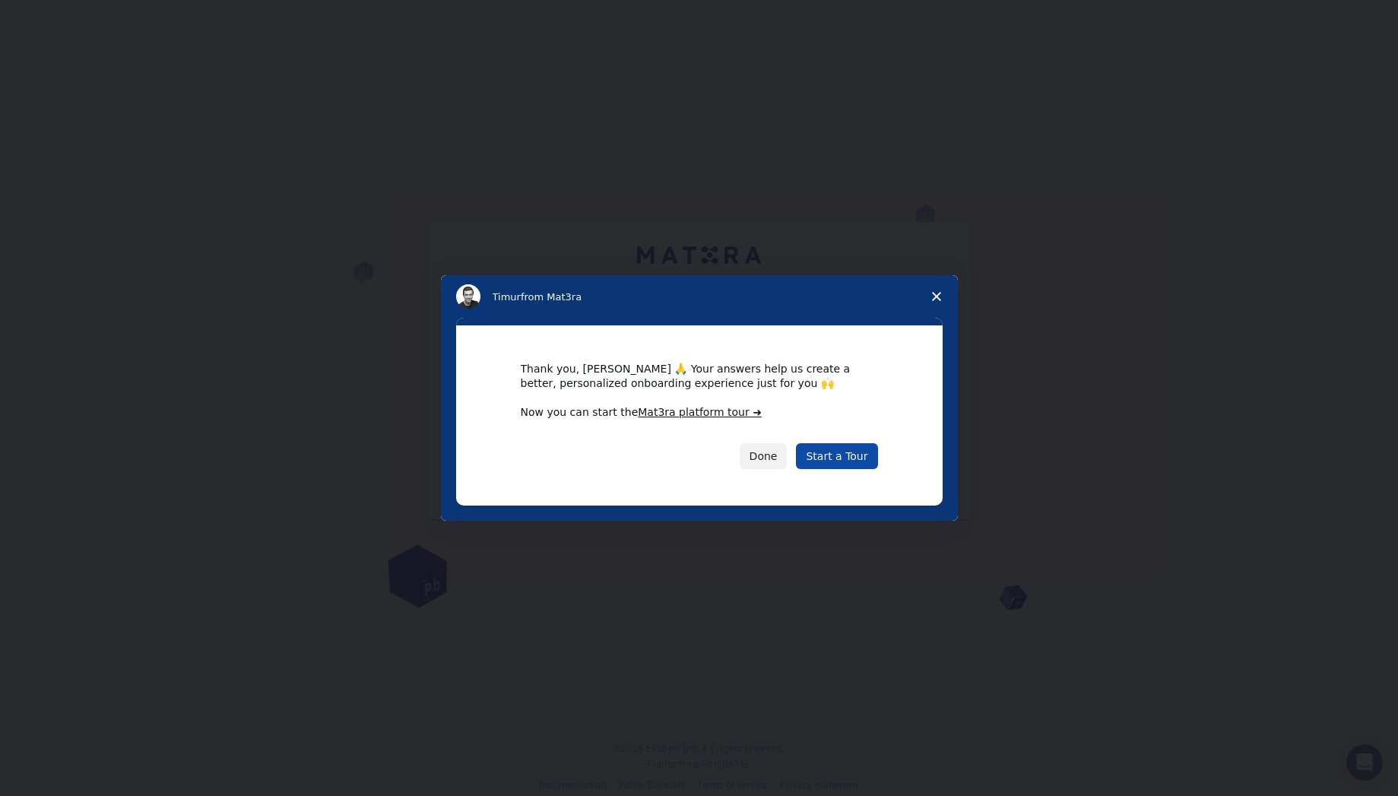
click at [838, 458] on link "Start a Tour" at bounding box center [836, 456] width 81 height 26
click at [757, 455] on button "Done" at bounding box center [764, 456] width 48 height 26
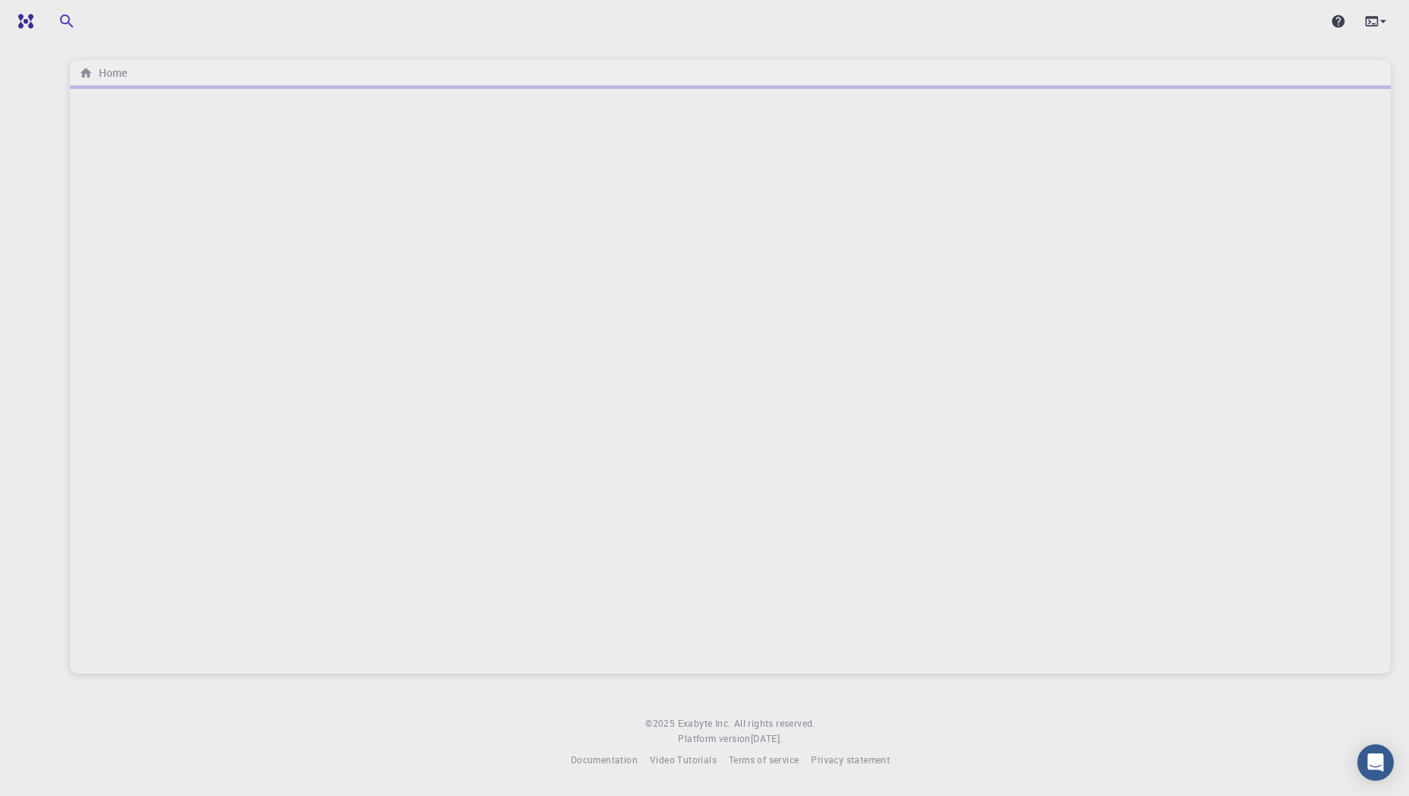
click at [484, 189] on div at bounding box center [730, 380] width 1321 height 588
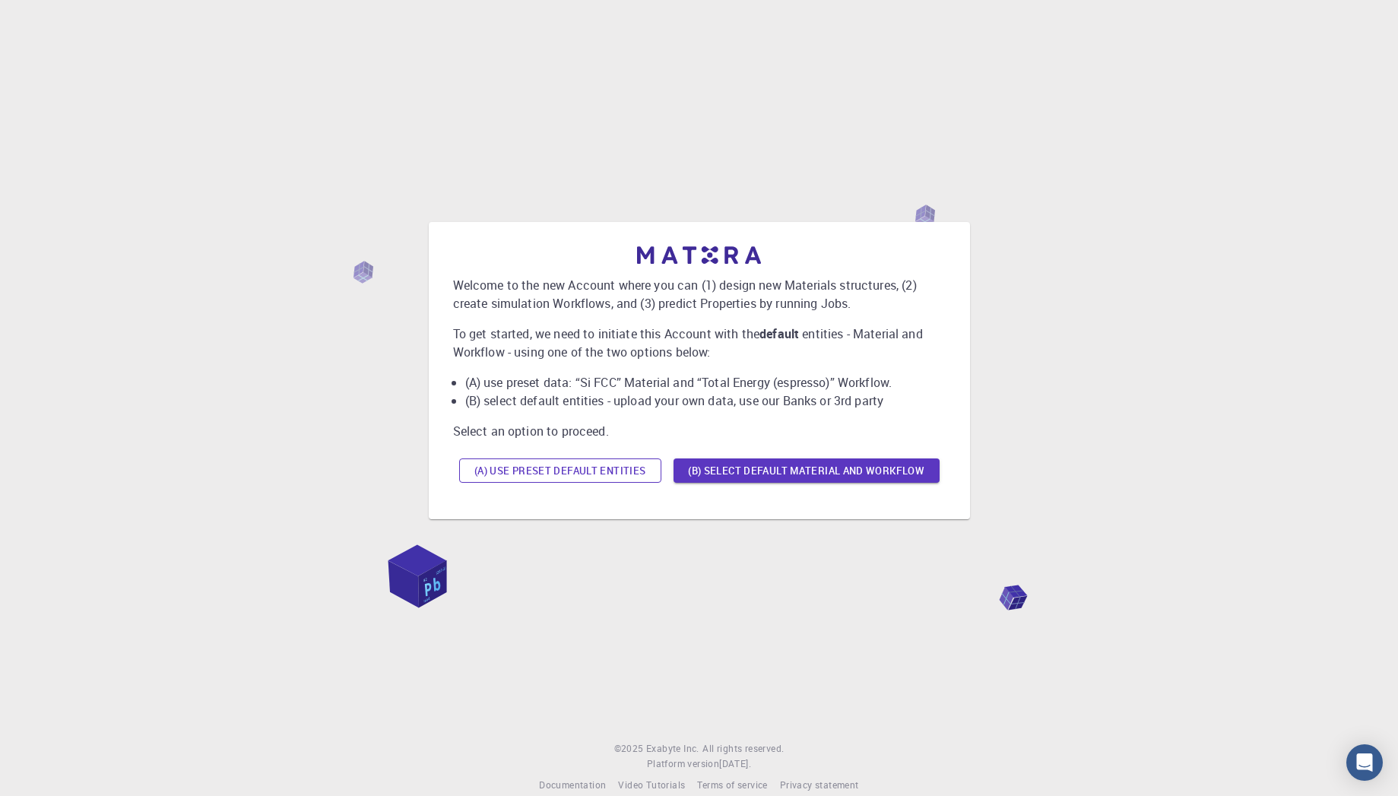
click at [598, 476] on button "(A) Use preset default entities" at bounding box center [560, 470] width 202 height 24
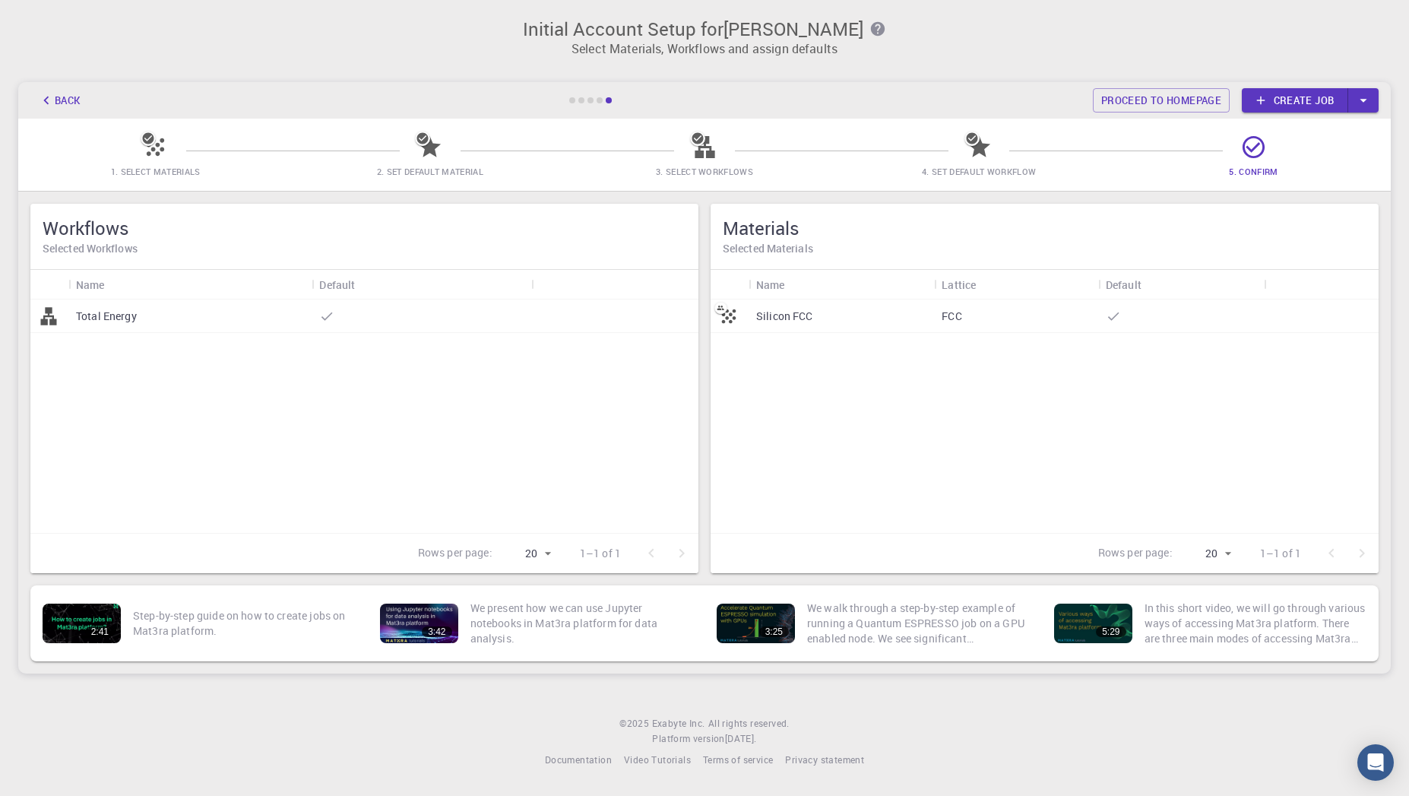
click at [154, 151] on icon at bounding box center [155, 146] width 17 height 17
click at [101, 312] on p "Total Energy" at bounding box center [106, 316] width 61 height 15
